Goal: Check status: Check status

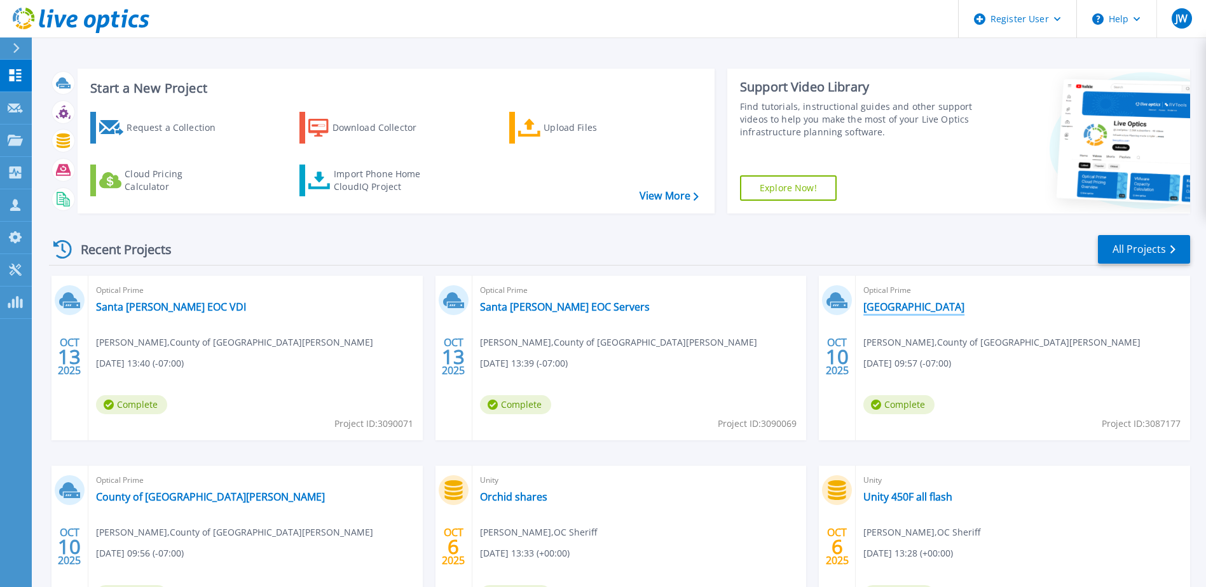
click at [884, 310] on link "[GEOGRAPHIC_DATA]" at bounding box center [913, 307] width 101 height 13
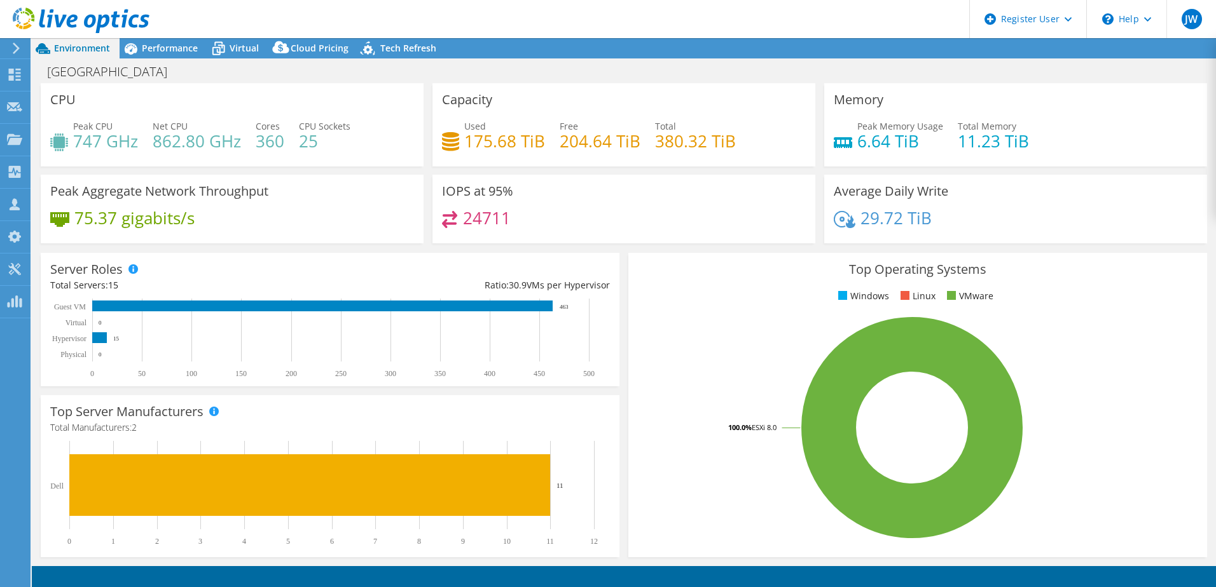
select select "USD"
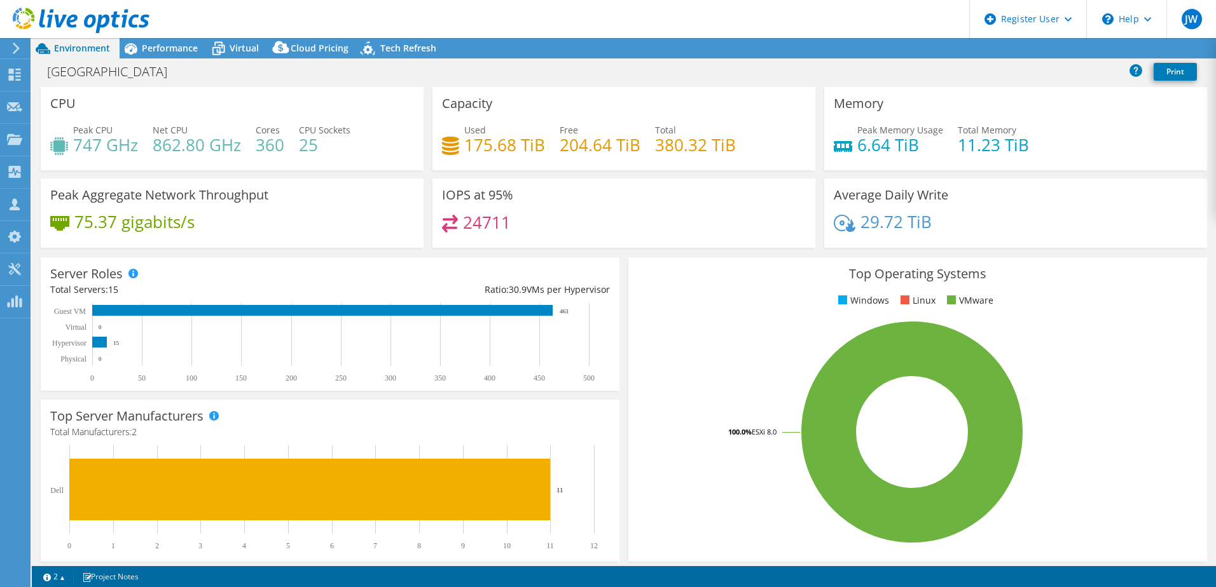
click at [14, 48] on icon at bounding box center [16, 48] width 10 height 11
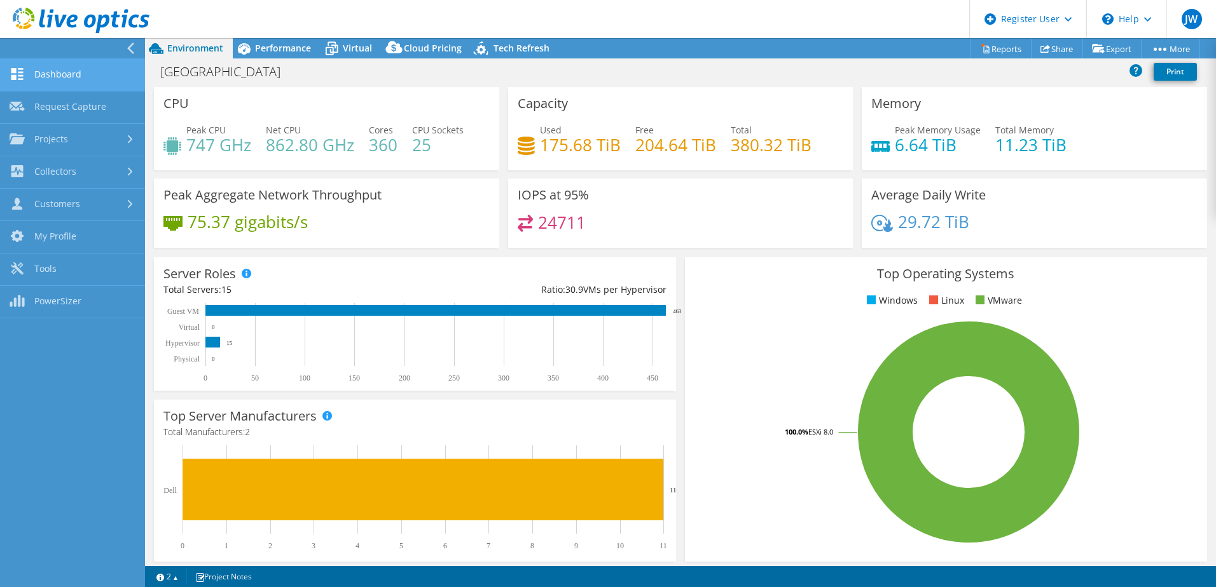
click at [54, 73] on link "Dashboard" at bounding box center [72, 75] width 145 height 32
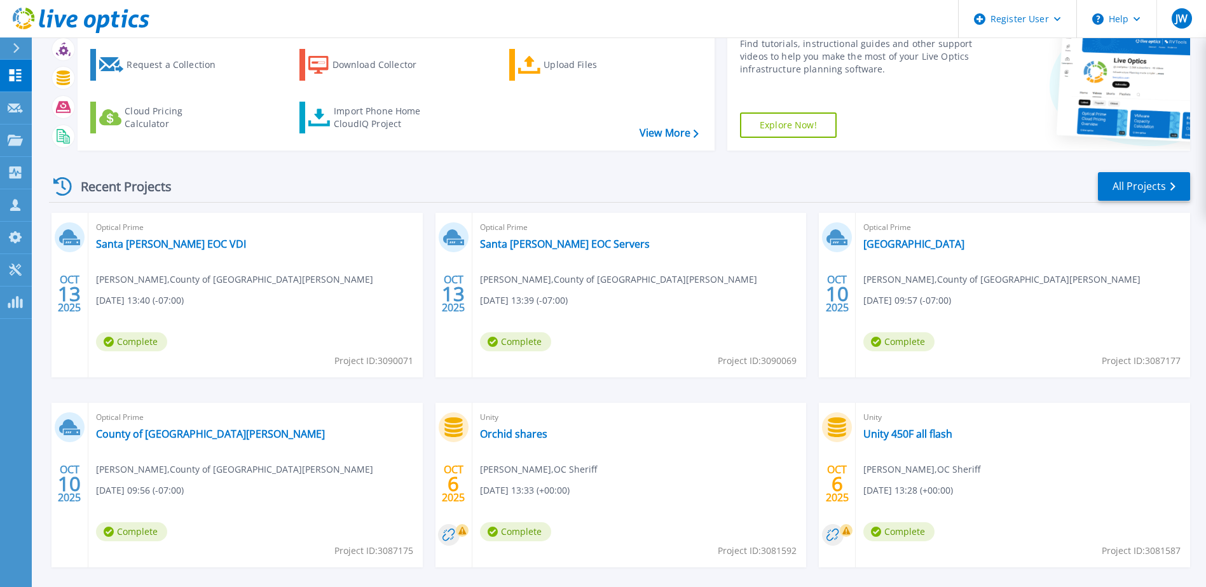
scroll to position [64, 0]
click at [177, 431] on link "County of [GEOGRAPHIC_DATA][PERSON_NAME]" at bounding box center [210, 433] width 229 height 13
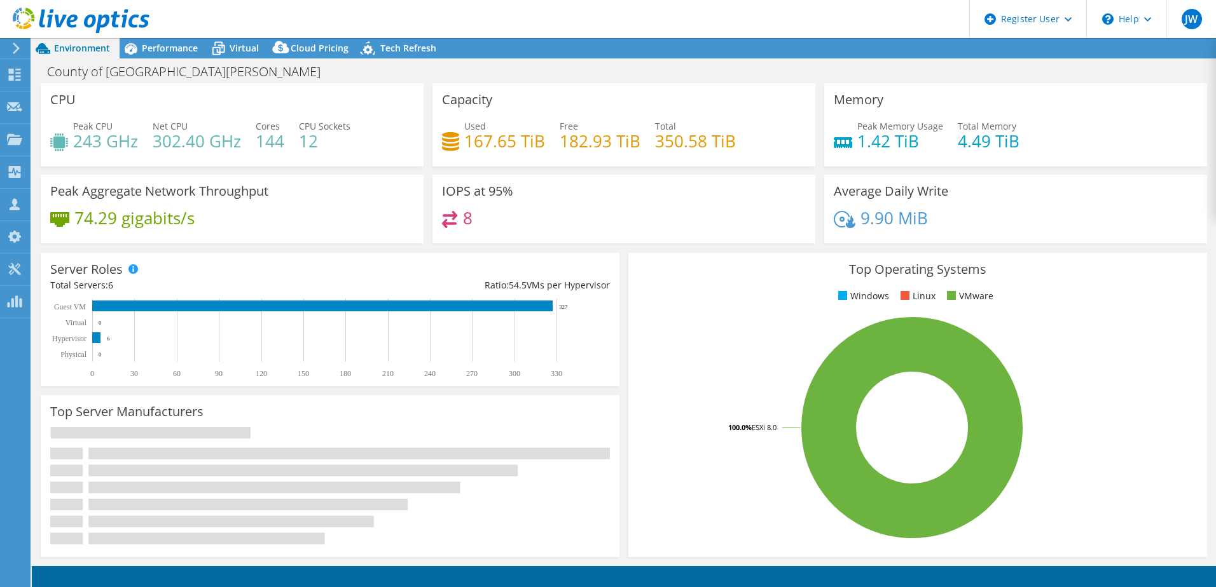
select select "USD"
